Goal: Find specific page/section

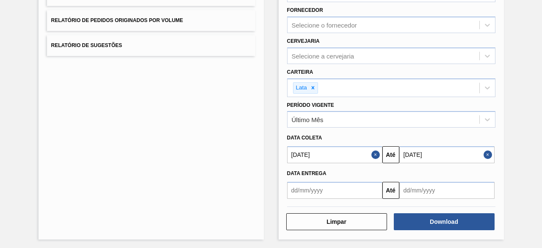
scroll to position [145, 0]
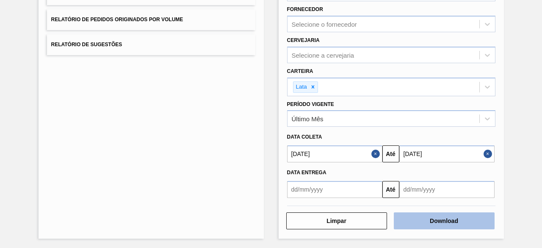
click at [461, 220] on button "Download" at bounding box center [444, 220] width 101 height 17
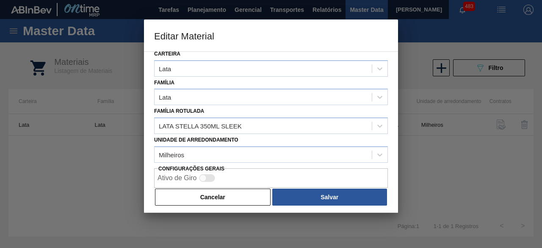
scroll to position [36, 0]
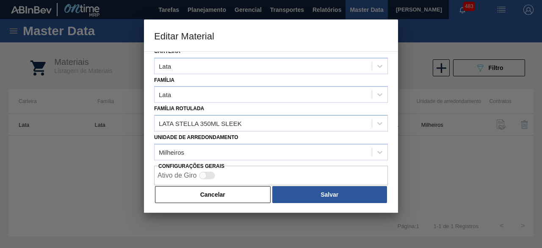
drag, startPoint x: 242, startPoint y: 197, endPoint x: 404, endPoint y: 76, distance: 202.4
click at [245, 194] on button "Cancelar" at bounding box center [213, 194] width 116 height 17
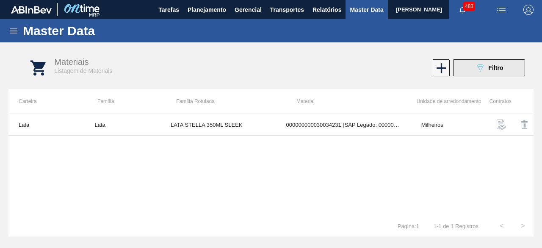
click at [479, 62] on button "089F7B8B-B2A5-4AFE-B5C0-19BA573D28AC Filtro" at bounding box center [489, 67] width 72 height 17
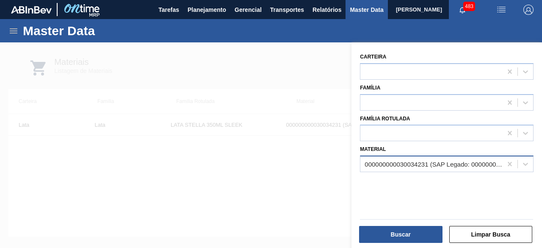
click at [416, 163] on div "000000000030034231 (SAP Legado: 000000000050847073) - LATA AL STELLA 350ML SLK …" at bounding box center [434, 163] width 138 height 7
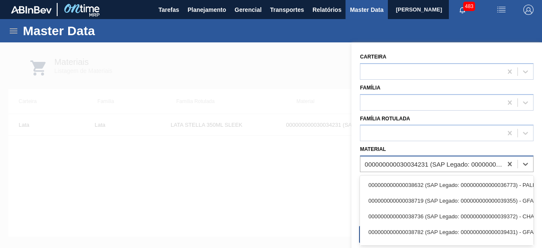
paste input "30034234"
type input "30034234"
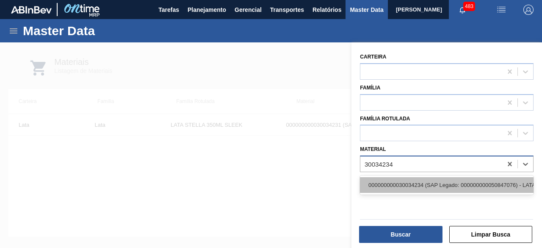
click at [411, 181] on div "000000000030034234 (SAP Legado: 000000000050847076) - LATA AL ORIGINAL 269ML BR…" at bounding box center [447, 185] width 174 height 16
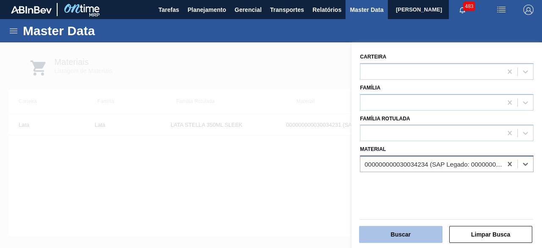
click at [419, 233] on button "Buscar" at bounding box center [400, 234] width 83 height 17
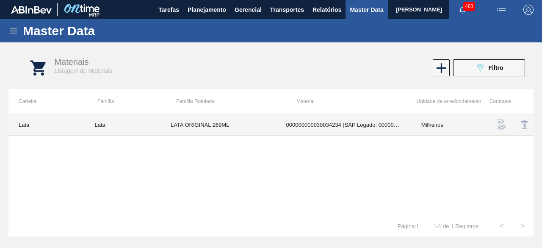
click at [255, 122] on td "LATA ORIGINAL 269ML" at bounding box center [218, 125] width 116 height 22
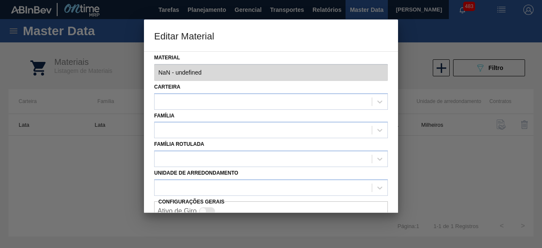
type input "30034234 - 000000000030034234 (SAP Legado: 000000000050847076) - LATA AL ORIGIN…"
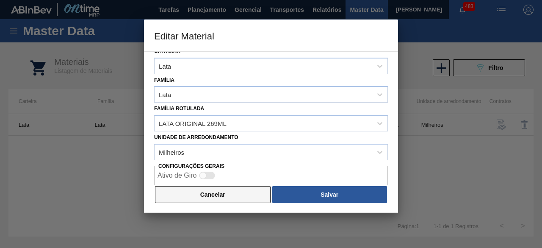
click at [241, 194] on button "Cancelar" at bounding box center [213, 194] width 116 height 17
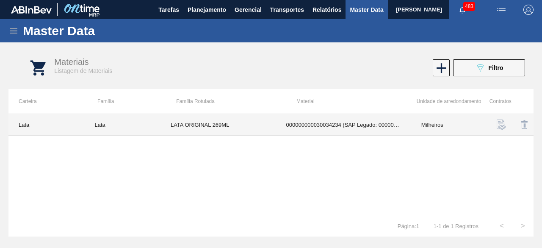
click at [241, 118] on td "LATA ORIGINAL 269ML" at bounding box center [218, 125] width 116 height 22
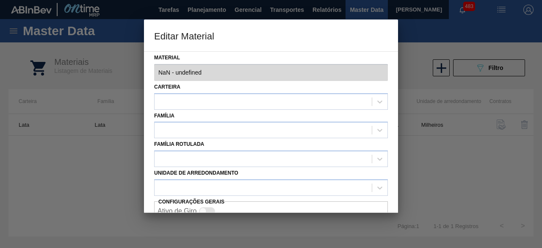
type input "30034234 - 000000000030034234 (SAP Legado: 000000000050847076) - LATA AL ORIGIN…"
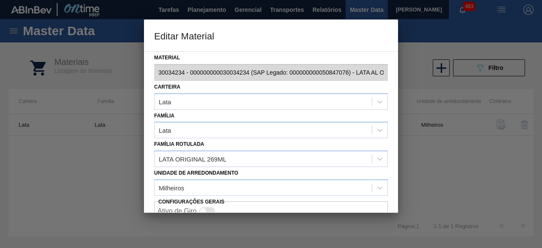
click at [429, 179] on div at bounding box center [271, 124] width 542 height 248
